Goal: Information Seeking & Learning: Learn about a topic

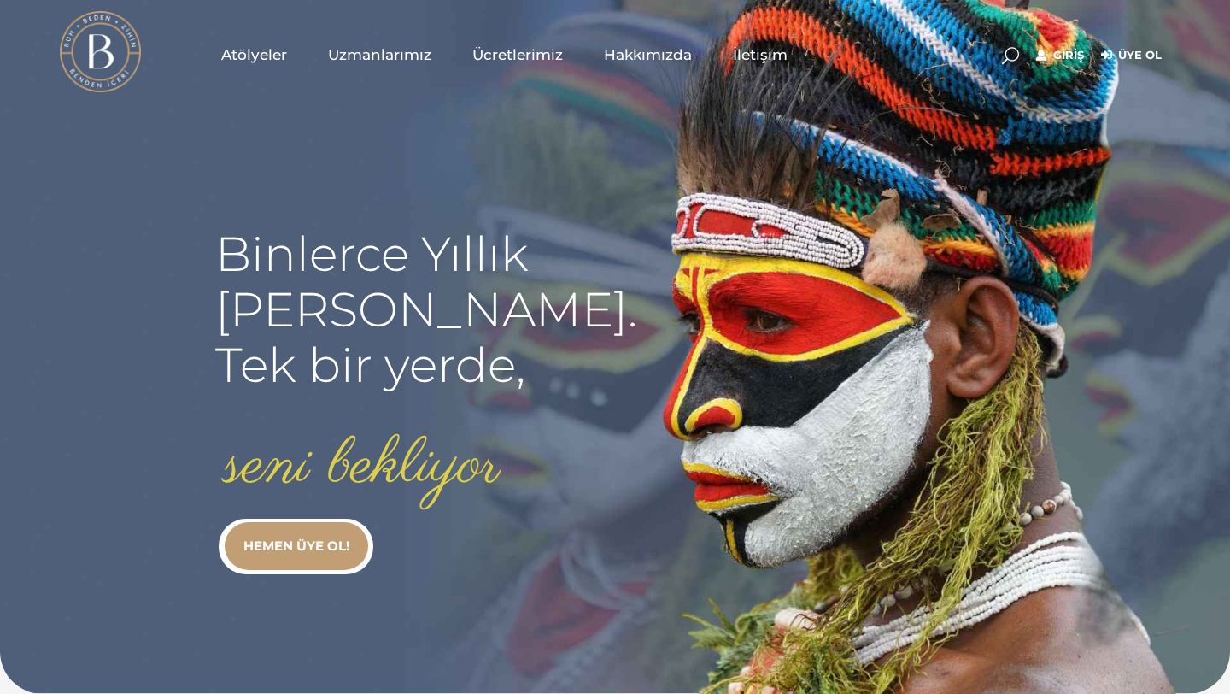
click at [1016, 47] on span at bounding box center [1010, 55] width 17 height 17
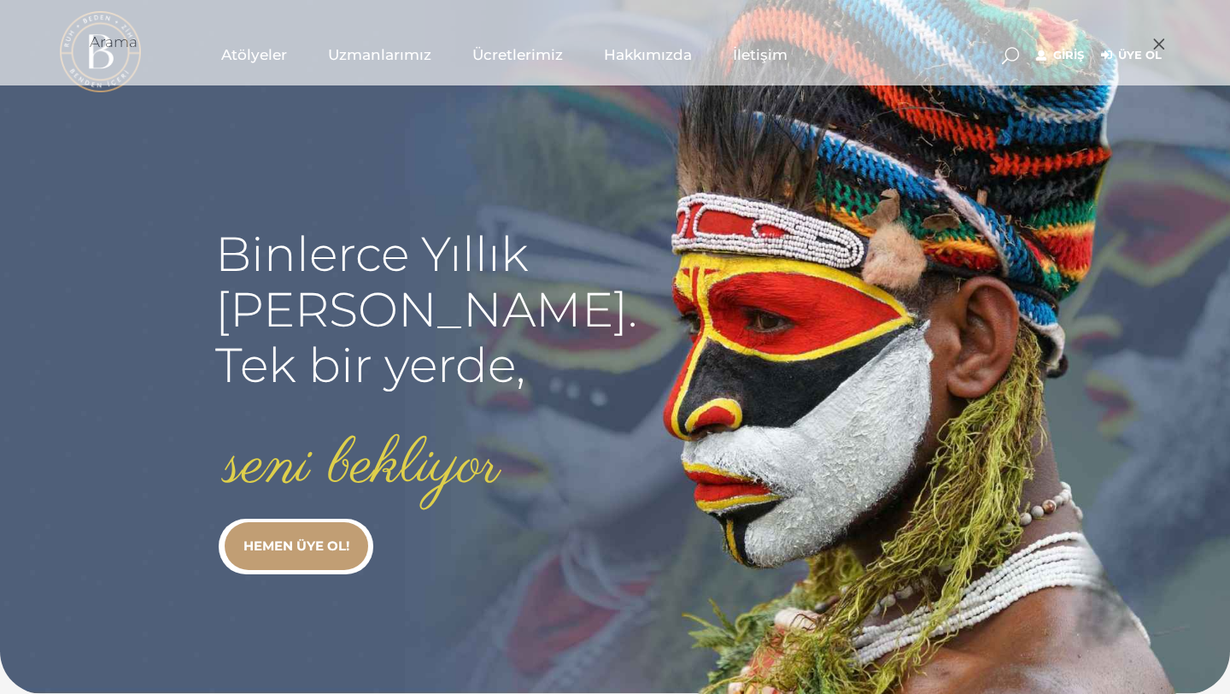
click at [1016, 53] on div at bounding box center [615, 43] width 1110 height 20
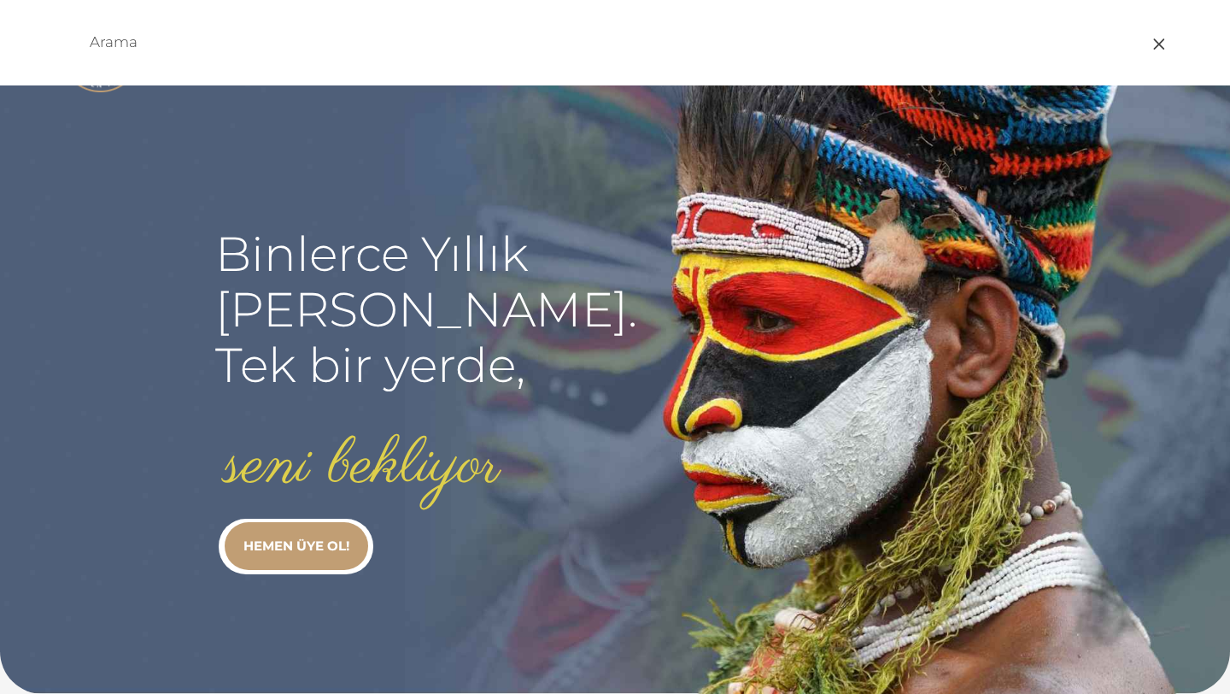
click at [152, 42] on input "text" at bounding box center [534, 42] width 888 height 20
type input "[PERSON_NAME]"
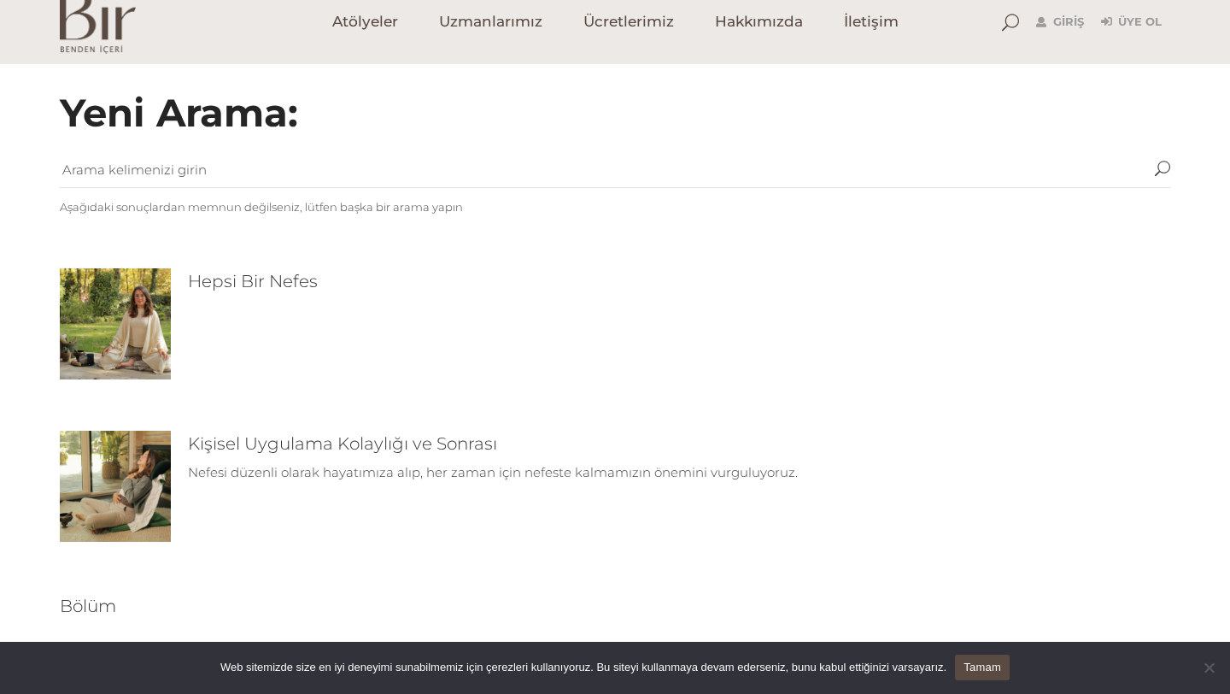
scroll to position [25, 0]
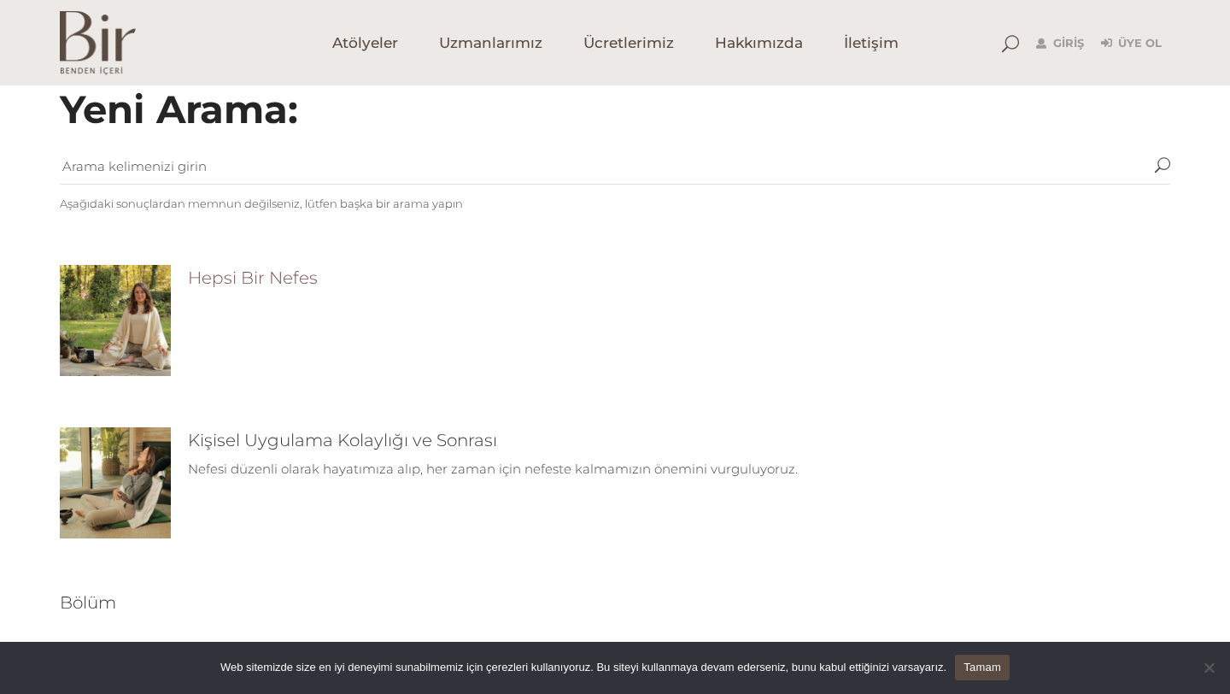
click at [275, 279] on link "Hepsi Bir Nefes" at bounding box center [253, 277] width 130 height 20
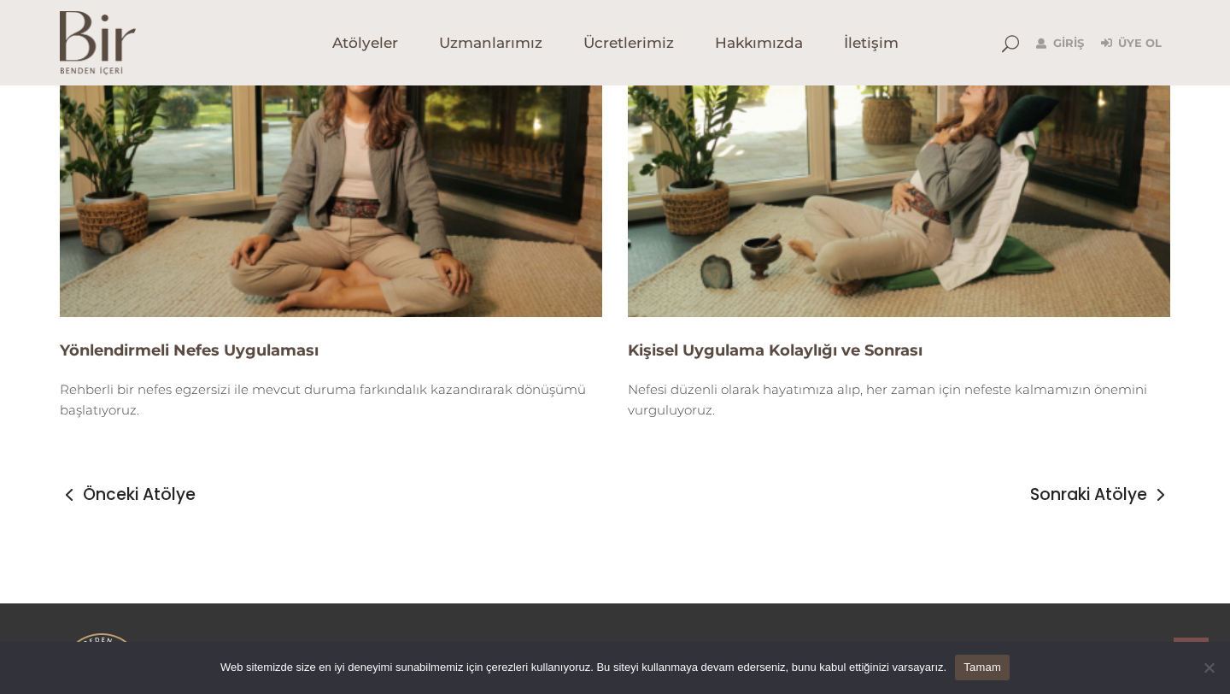
scroll to position [3567, 0]
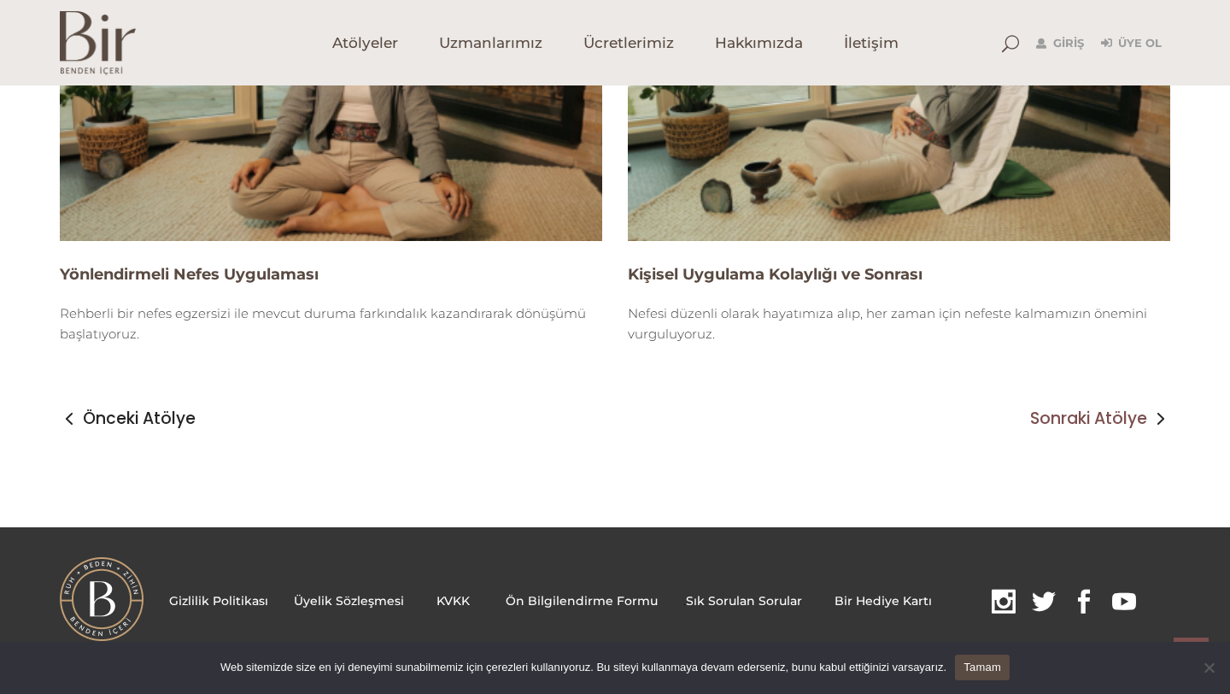
click at [1110, 424] on span "Sonraki Atölye" at bounding box center [1088, 418] width 117 height 20
